Goal: Find specific page/section: Find specific page/section

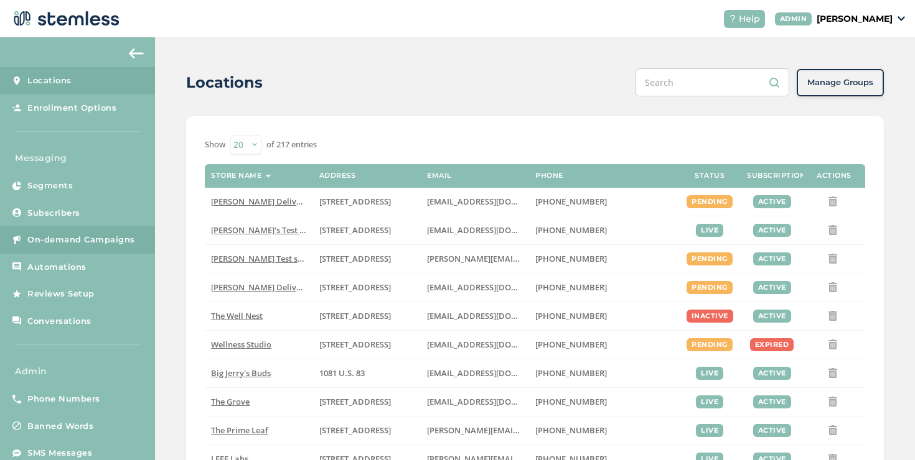
click at [113, 237] on span "On-demand Campaigns" at bounding box center [81, 240] width 108 height 12
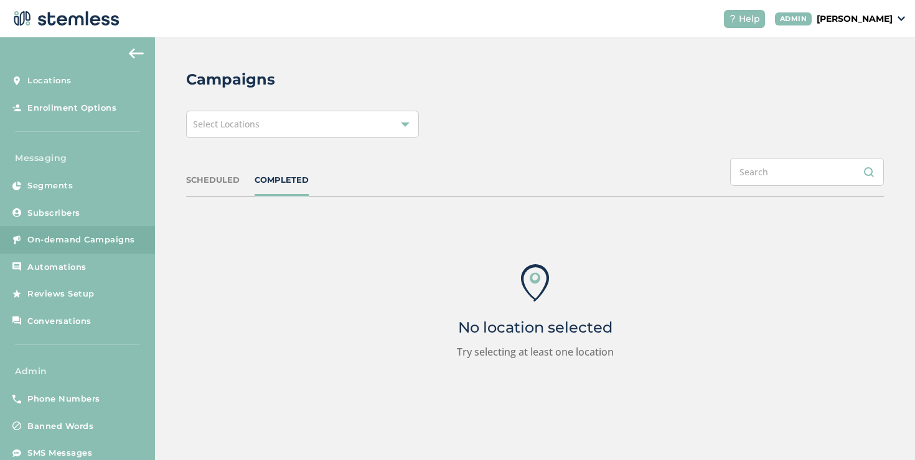
click at [262, 129] on div "Select Locations" at bounding box center [302, 124] width 233 height 27
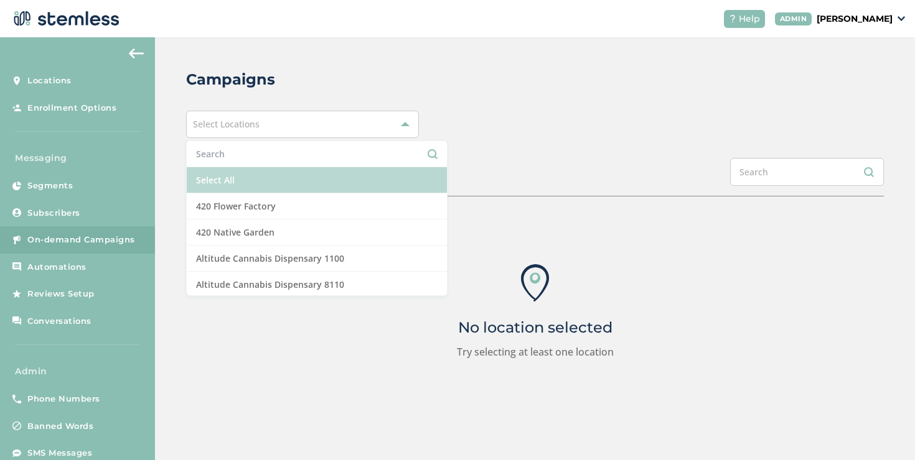
click at [266, 174] on li "Select All" at bounding box center [317, 180] width 260 height 26
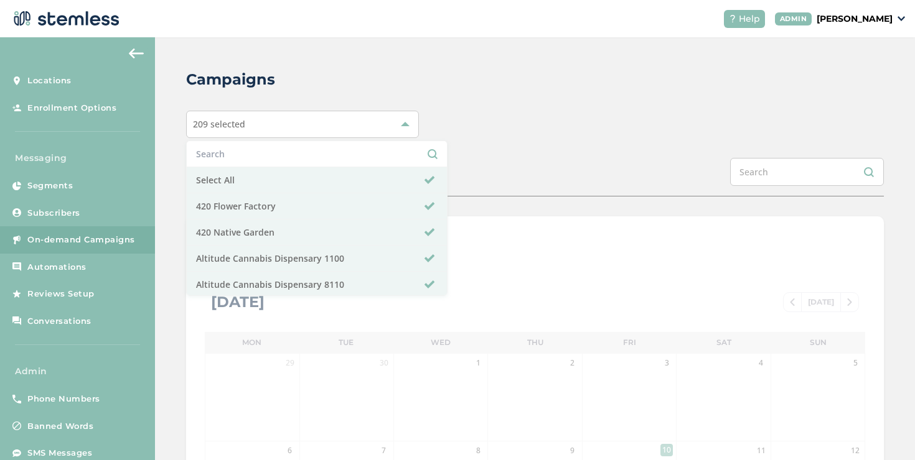
click at [468, 170] on div "SCHEDULED COMPLETED" at bounding box center [534, 177] width 697 height 39
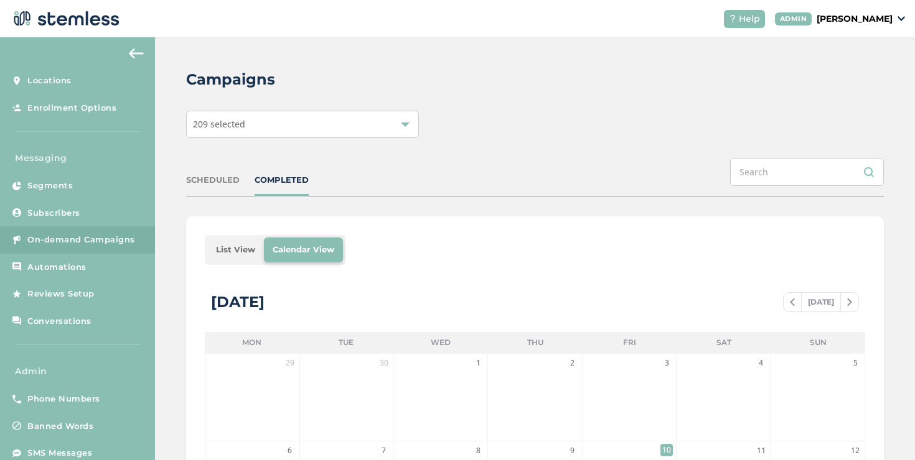
click at [218, 253] on li "List View" at bounding box center [235, 250] width 57 height 25
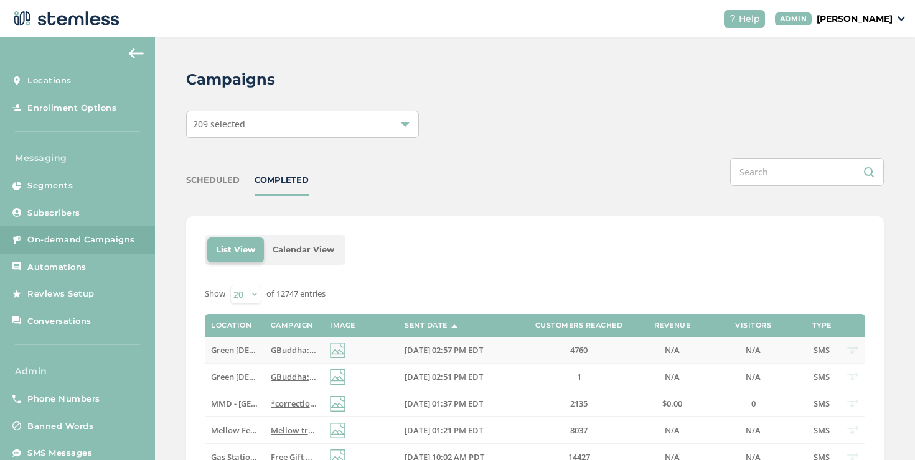
click at [280, 352] on span "GBuddha: BOGO Free all deli zips [DATE]! Dont miss out again on fresh new zips!…" at bounding box center [523, 350] width 505 height 11
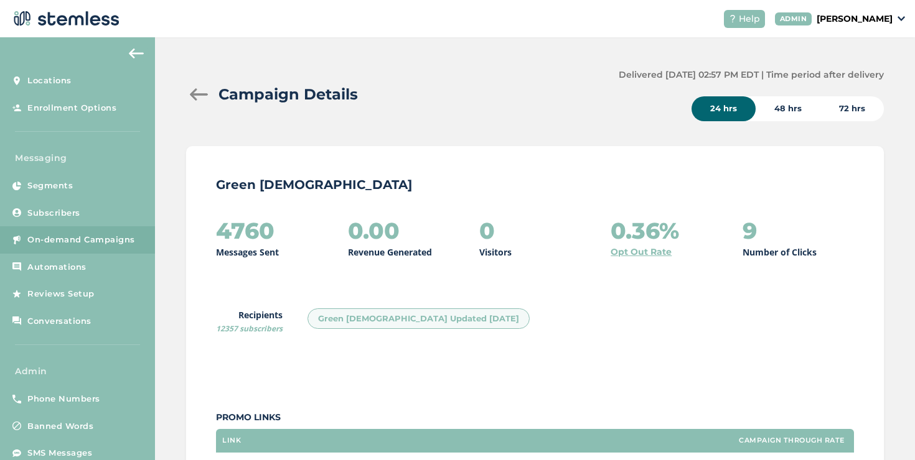
click at [200, 92] on div at bounding box center [198, 94] width 25 height 12
